Goal: Information Seeking & Learning: Find specific fact

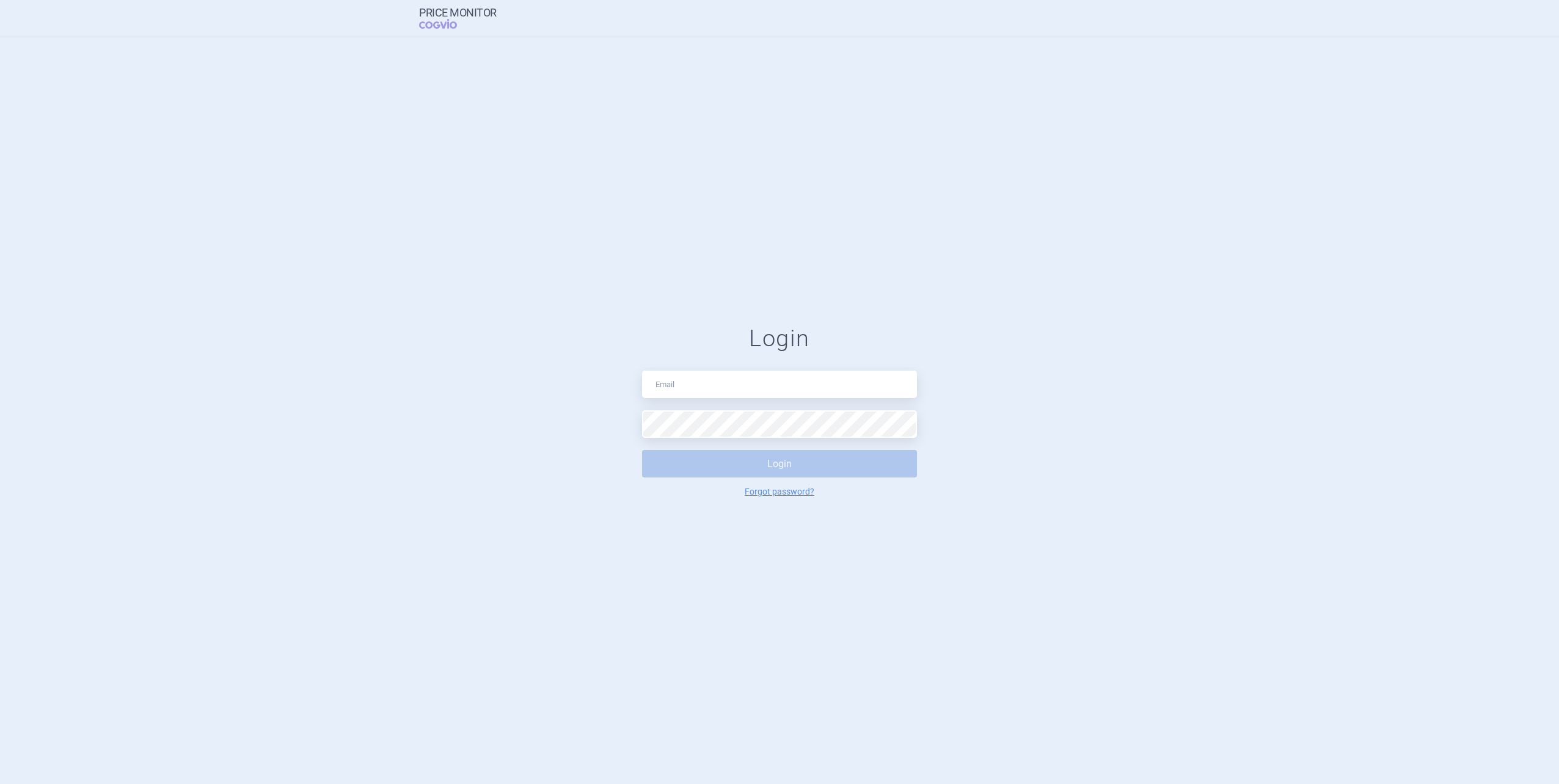
type input "[PERSON_NAME][EMAIL_ADDRESS][PERSON_NAME][DOMAIN_NAME]"
click at [723, 469] on button "Login" at bounding box center [780, 464] width 275 height 27
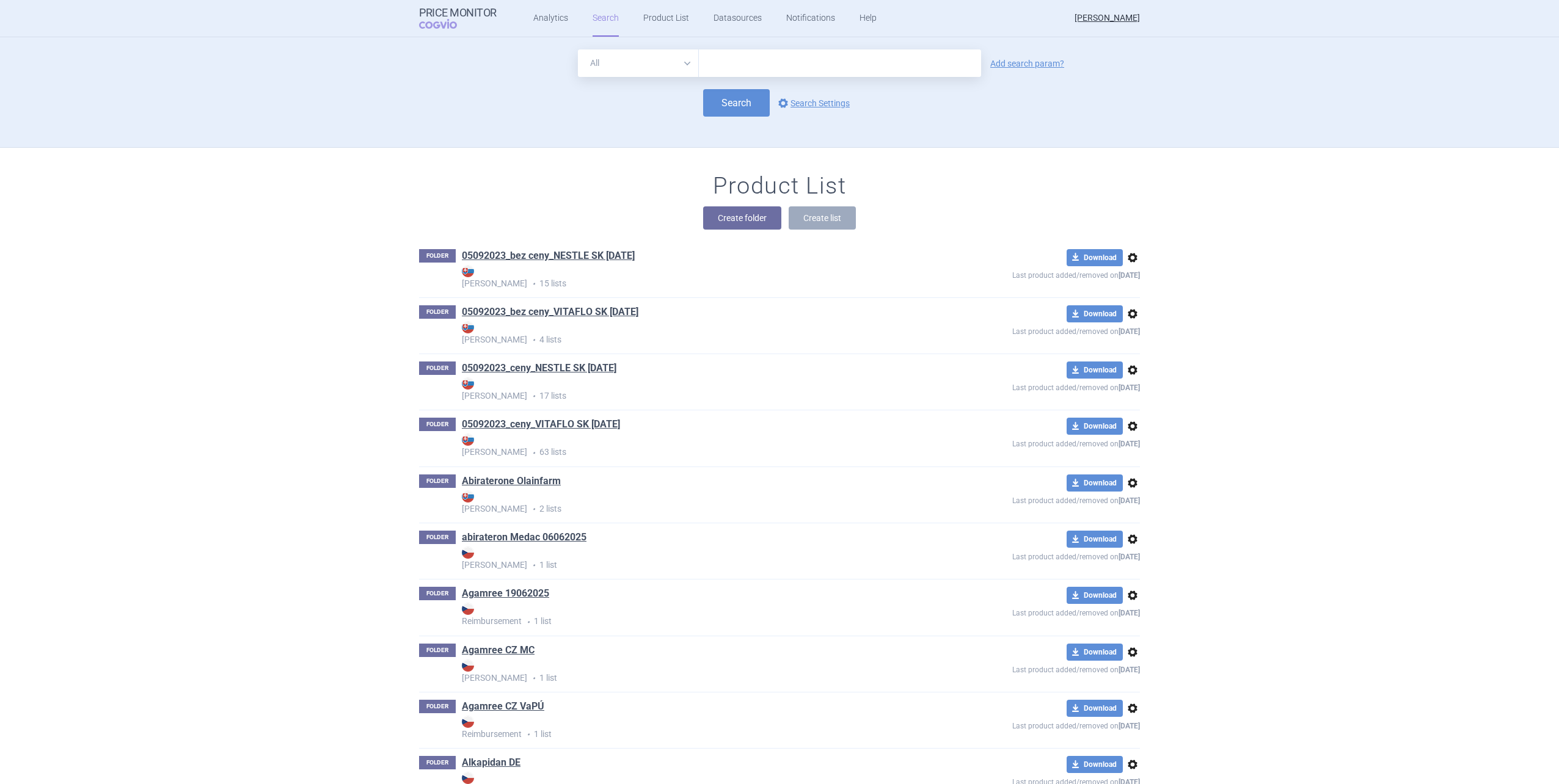
click at [889, 64] on input "text" at bounding box center [841, 63] width 282 height 27
type input "comida pku a"
click button "Search" at bounding box center [736, 103] width 67 height 27
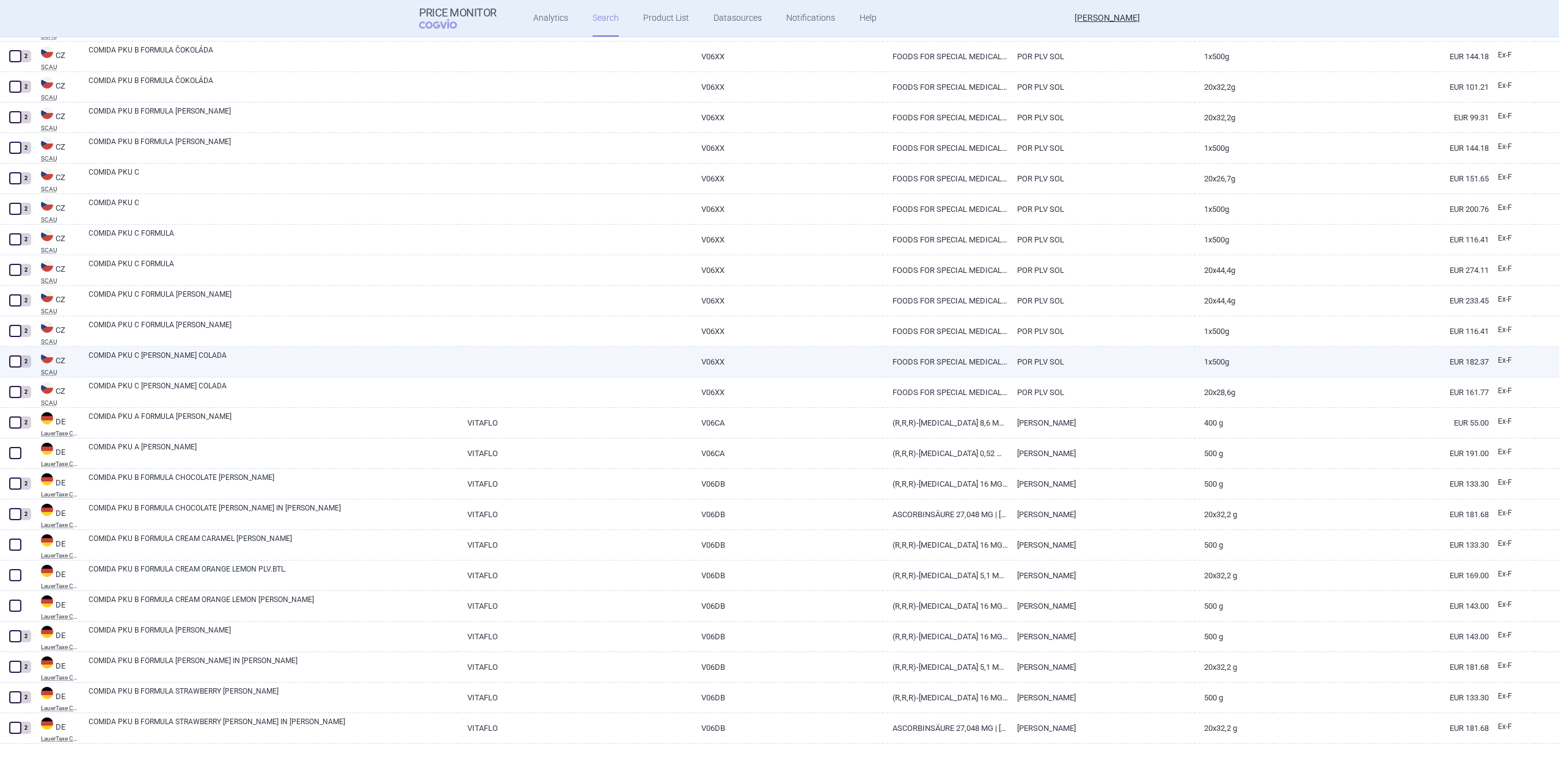
scroll to position [306, 0]
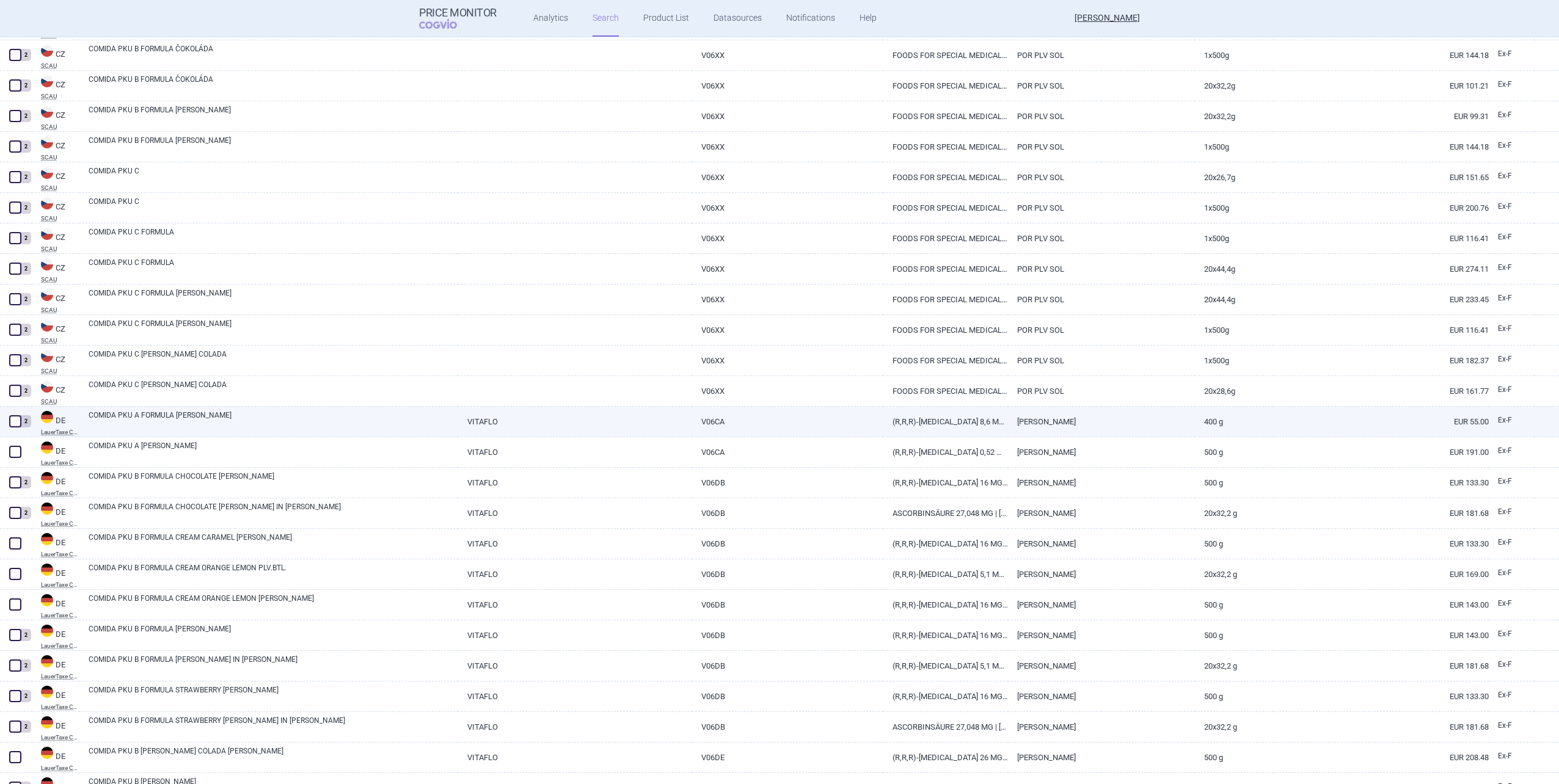
click at [171, 424] on link "COMIDA PKU A FORMULA [PERSON_NAME]" at bounding box center [273, 421] width 370 height 22
select select "EUR"
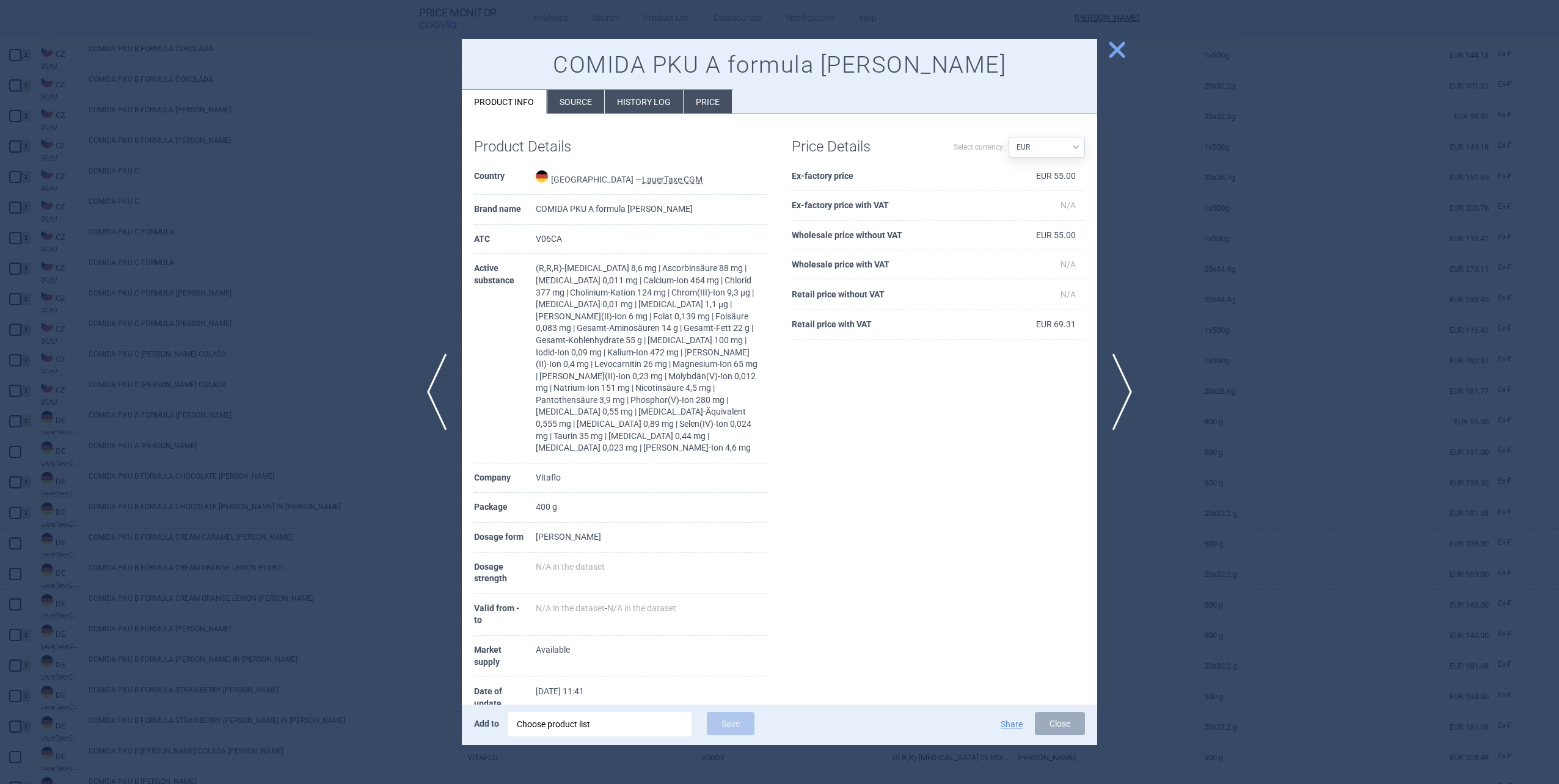
click at [791, 366] on div "Product Details Country [GEOGRAPHIC_DATA] — LauerTaxe [MEDICAL_DATA] Brand name…" at bounding box center [780, 450] width 636 height 648
click at [735, 363] on td "(R,R,R)-[MEDICAL_DATA] 8,6 mg | Ascorbinsäure 88 mg | [MEDICAL_DATA] 0,011 mg |…" at bounding box center [652, 359] width 232 height 210
click at [1112, 56] on span "close" at bounding box center [1117, 49] width 21 height 21
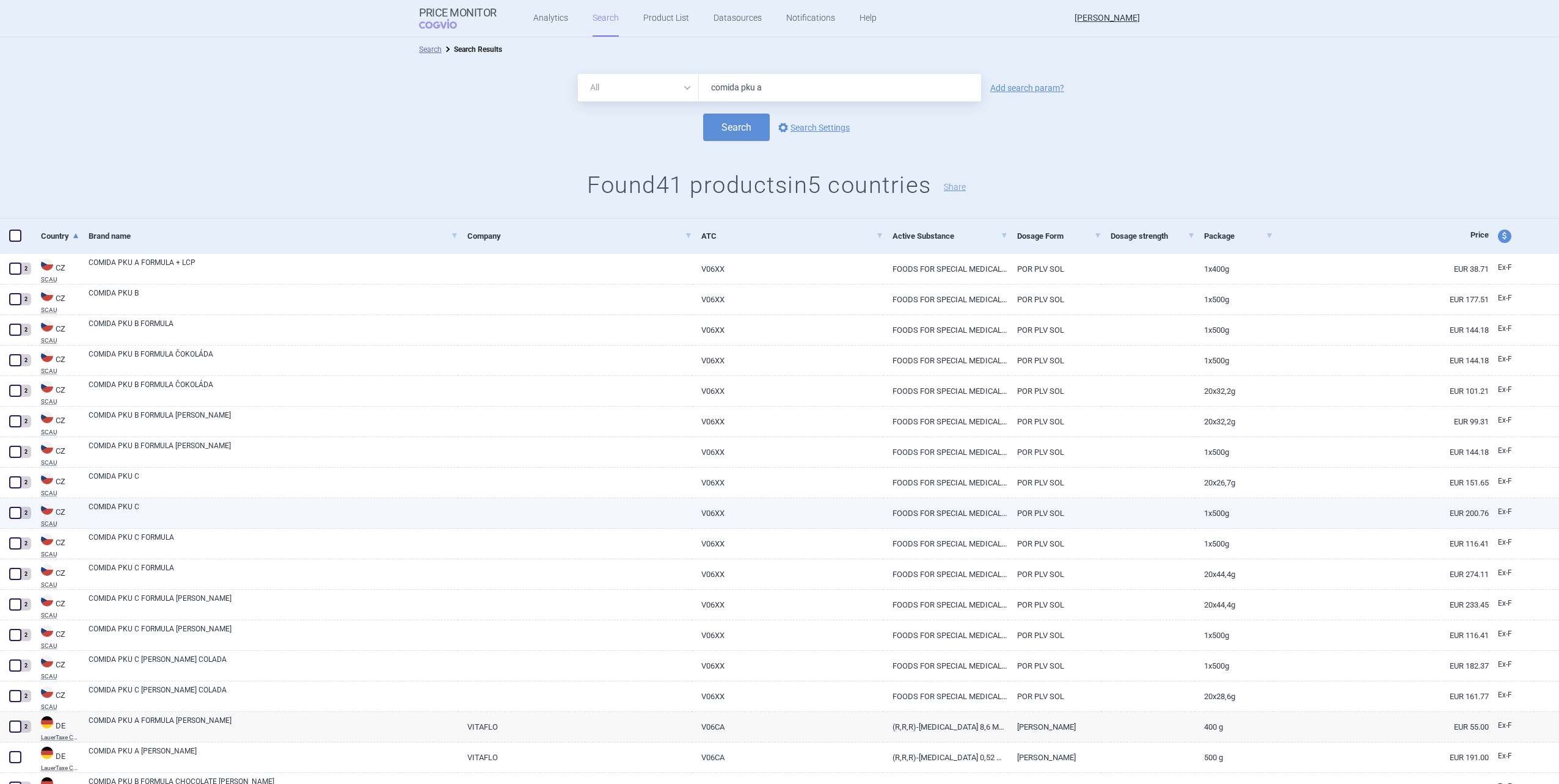
select select "EUR"
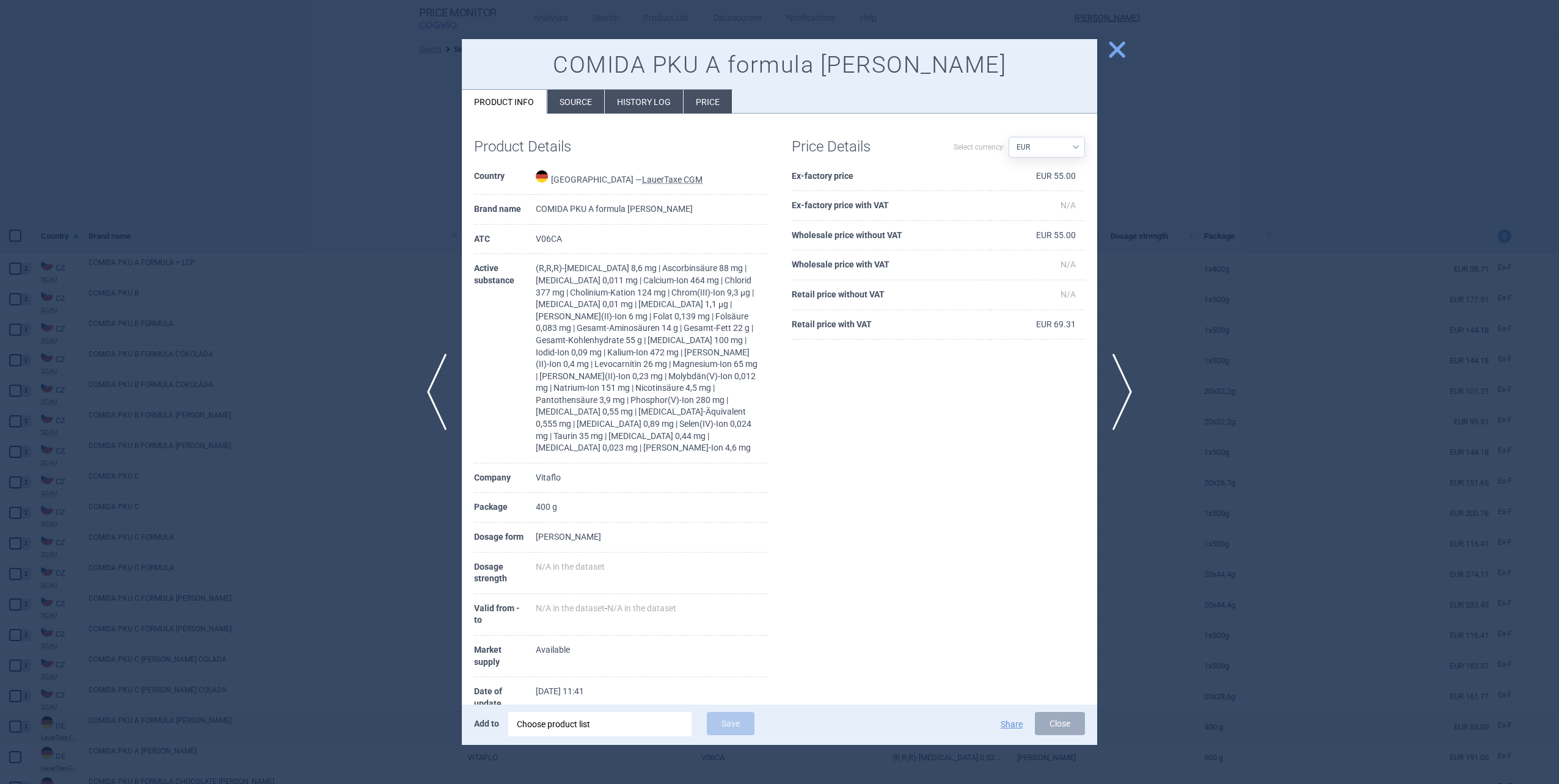
click at [1115, 51] on span "close" at bounding box center [1117, 49] width 21 height 21
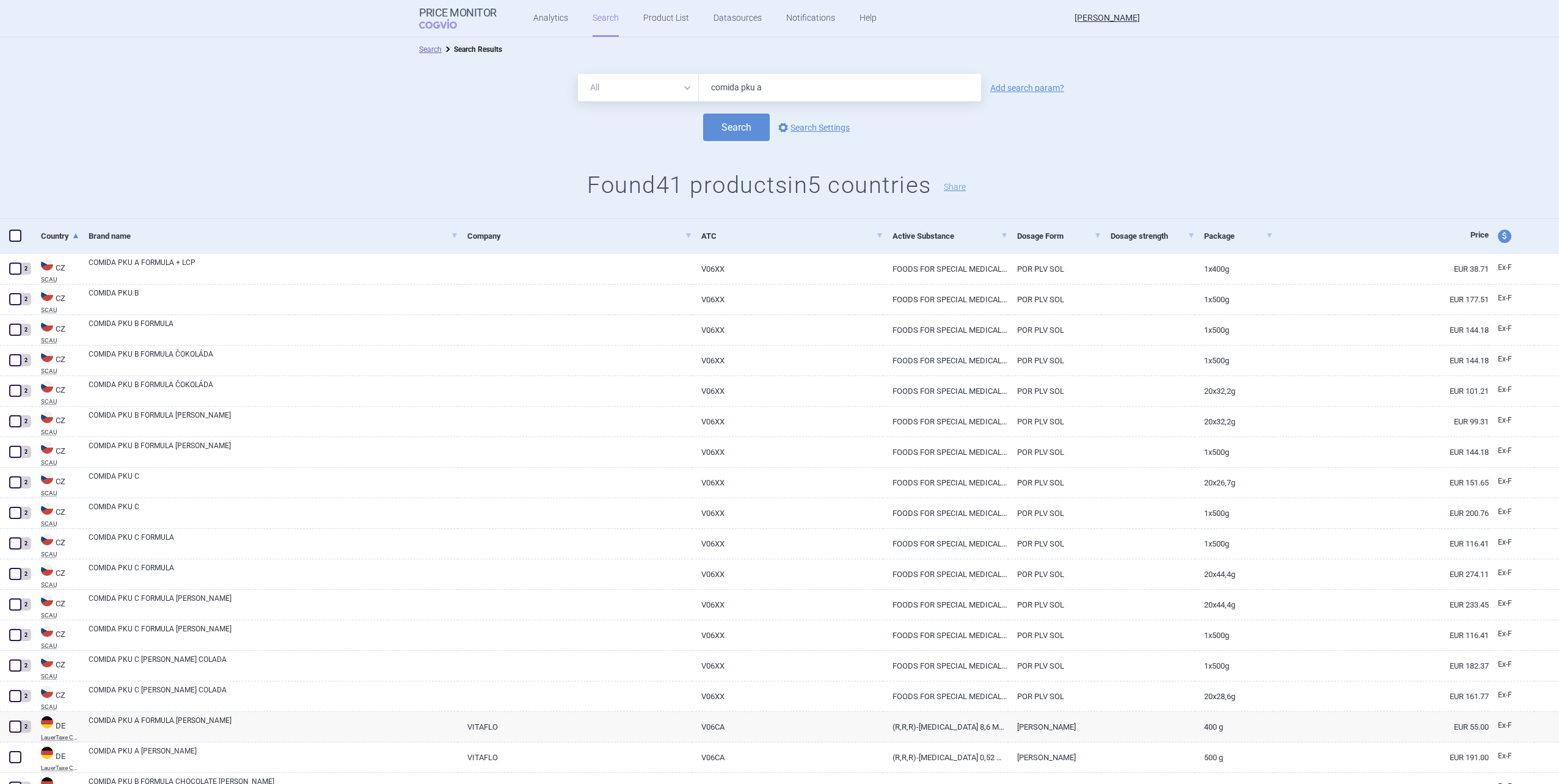
click at [263, 126] on div "Search options Search Settings" at bounding box center [780, 127] width 1559 height 27
